Goal: Find specific page/section: Find specific page/section

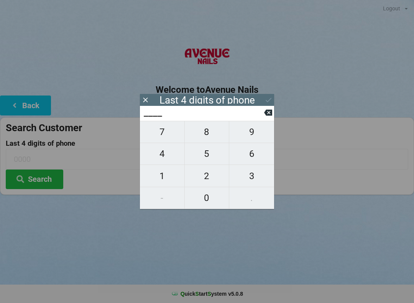
click at [208, 174] on span "2" at bounding box center [207, 176] width 45 height 16
type input "2___"
click at [252, 153] on span "6" at bounding box center [251, 154] width 45 height 16
type input "26__"
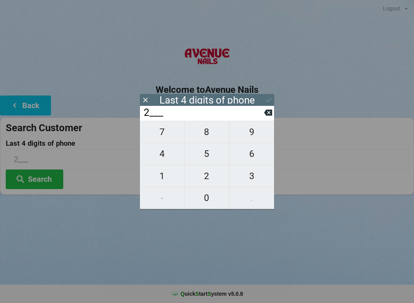
type input "26__"
click at [165, 158] on span "4" at bounding box center [162, 154] width 45 height 16
type input "264_"
click at [201, 156] on span "5" at bounding box center [207, 154] width 45 height 16
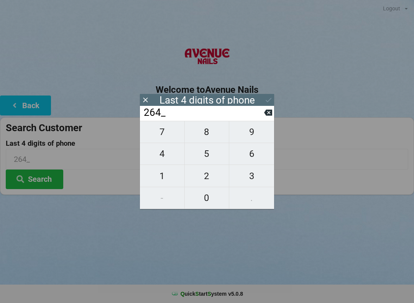
type input "2645"
click at [271, 104] on button at bounding box center [269, 100] width 8 height 10
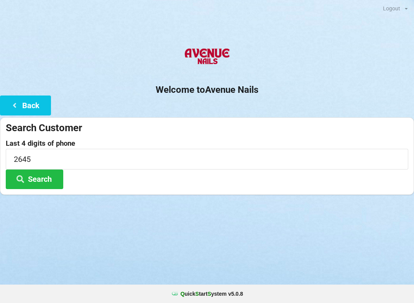
click at [46, 185] on button "Search" at bounding box center [35, 180] width 58 height 20
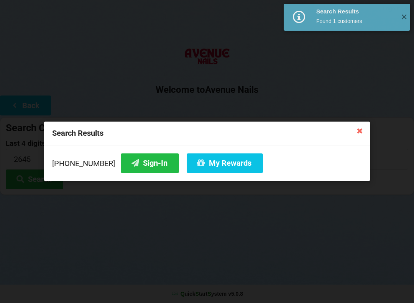
click at [148, 158] on button "Sign-In" at bounding box center [150, 163] width 58 height 20
